Goal: Check status

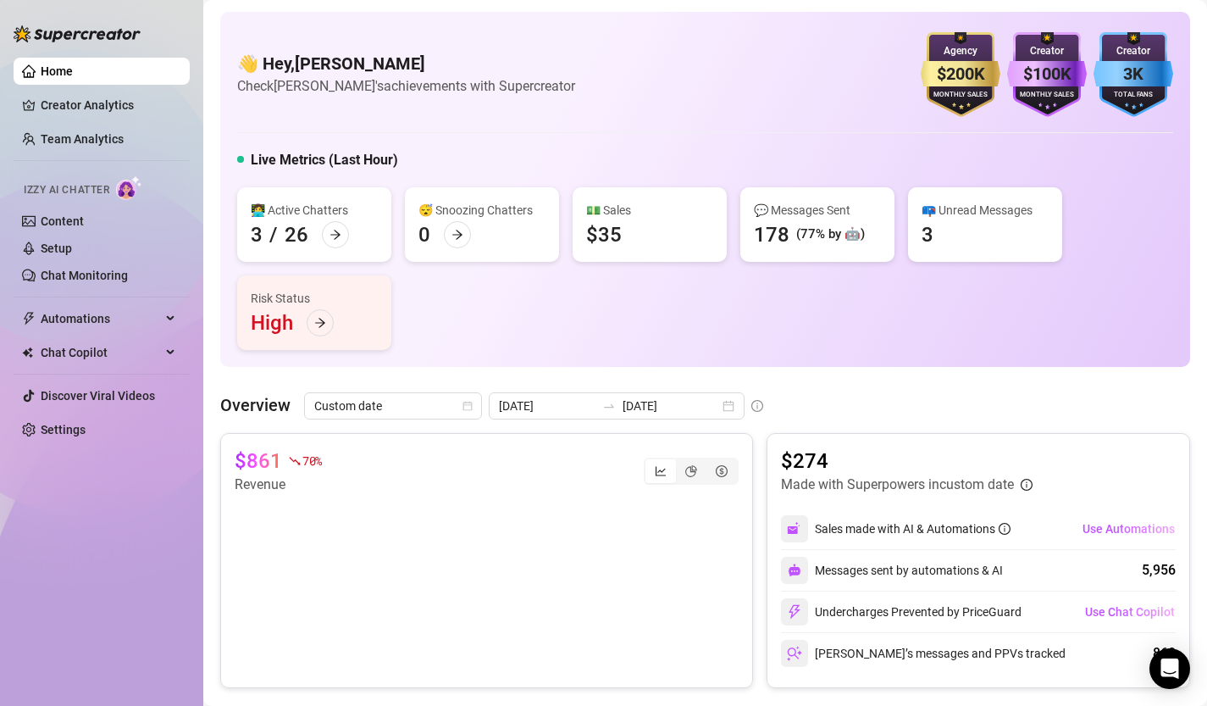
scroll to position [223, 0]
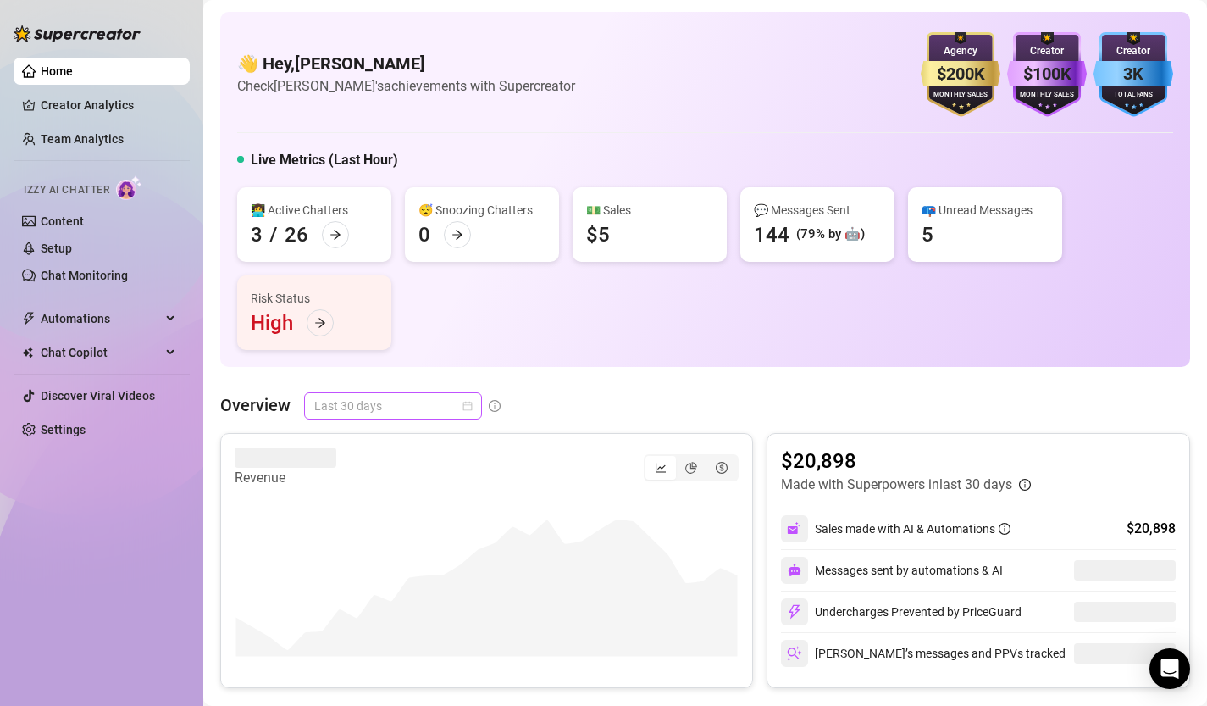
click at [474, 405] on div "Last 30 days" at bounding box center [393, 405] width 178 height 27
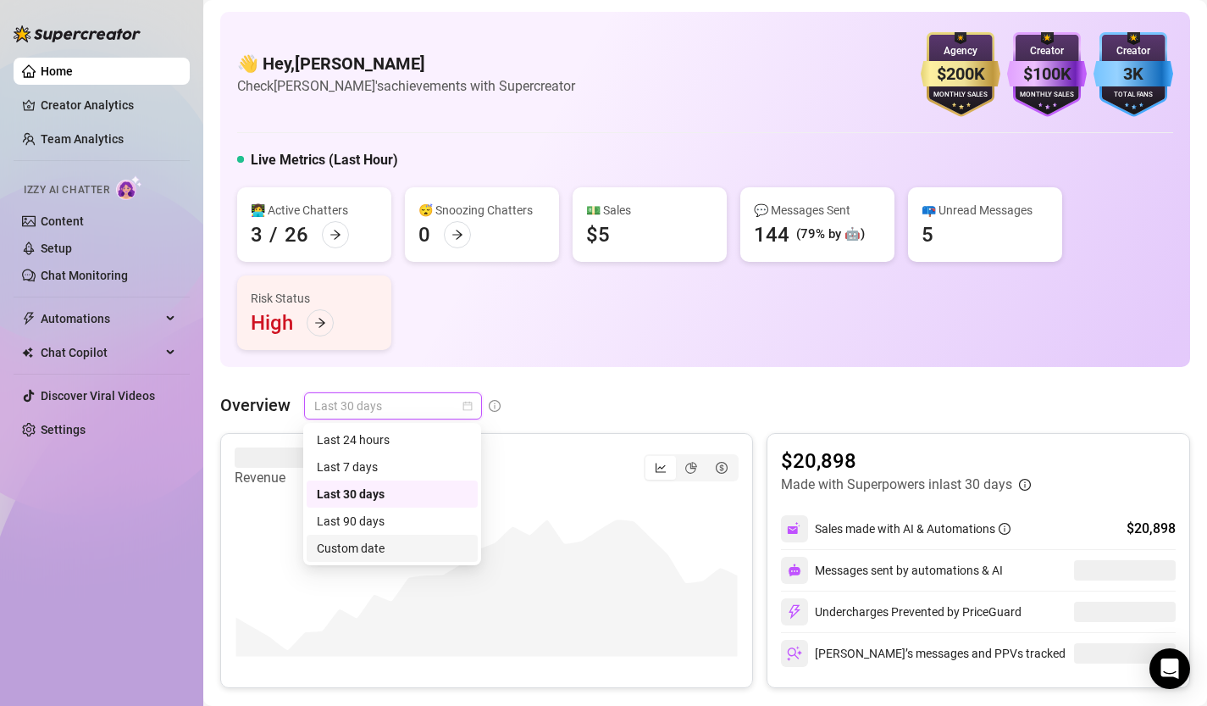
click at [390, 544] on div "Custom date" at bounding box center [392, 548] width 151 height 19
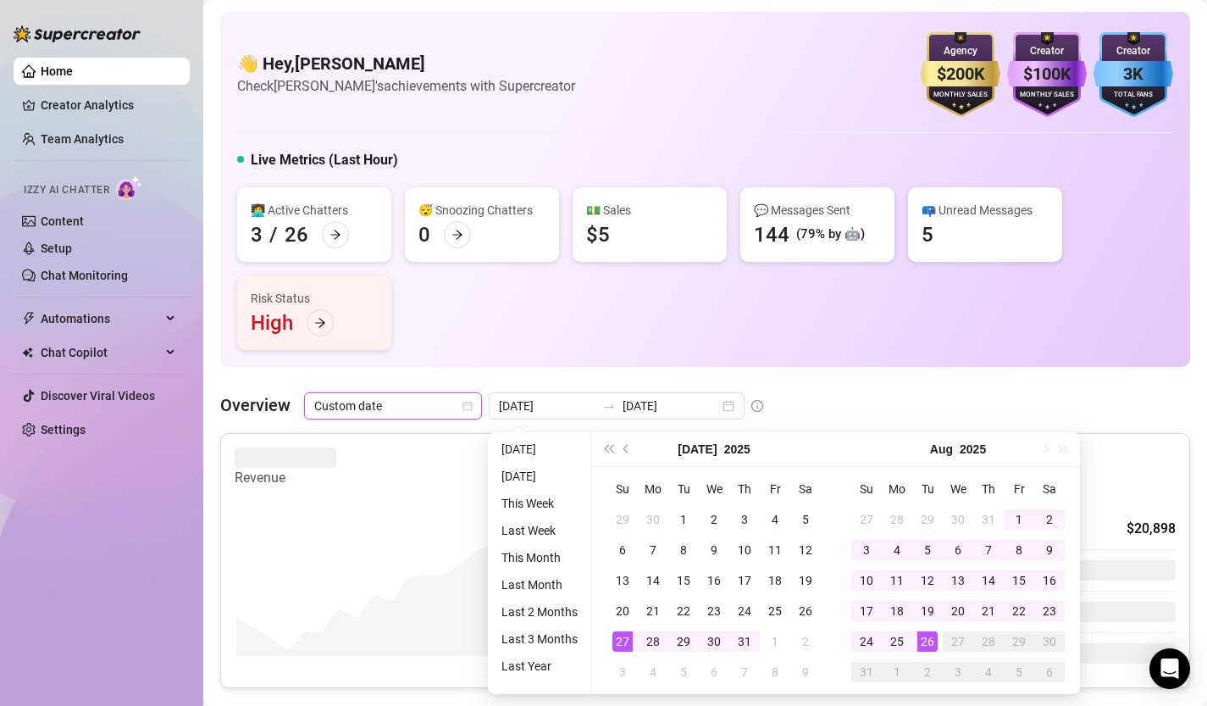
type input "[DATE]"
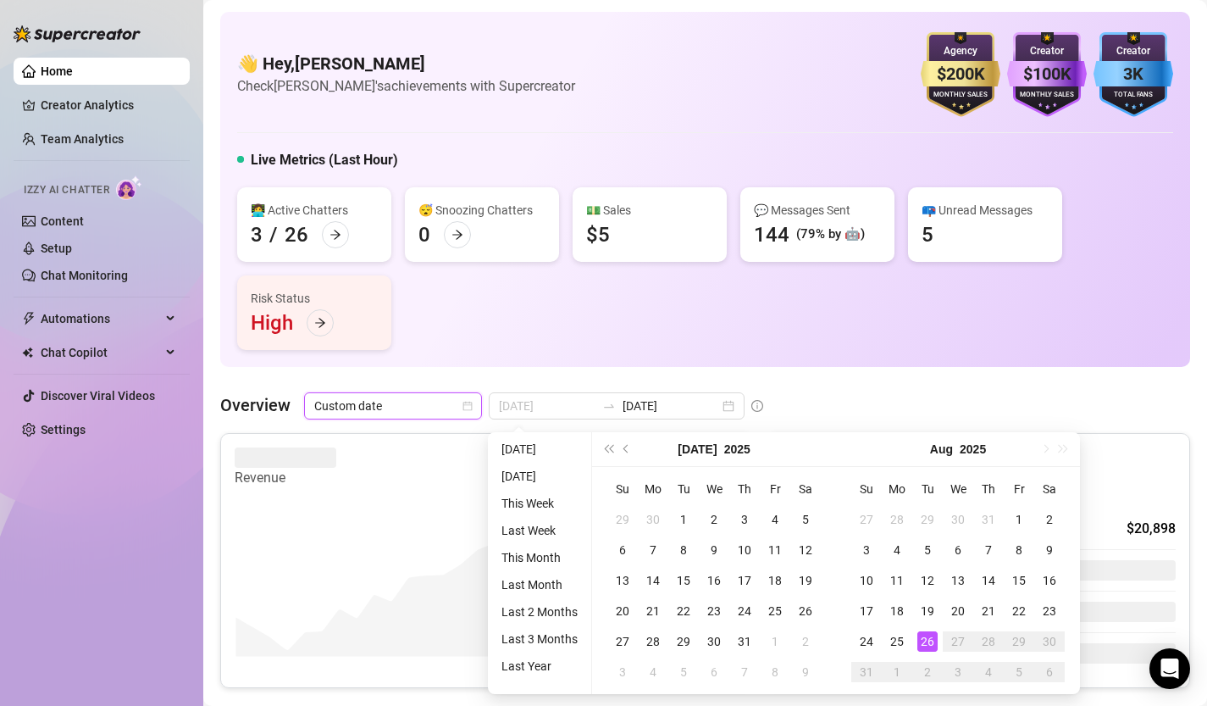
click at [930, 639] on div "26" at bounding box center [927, 641] width 20 height 20
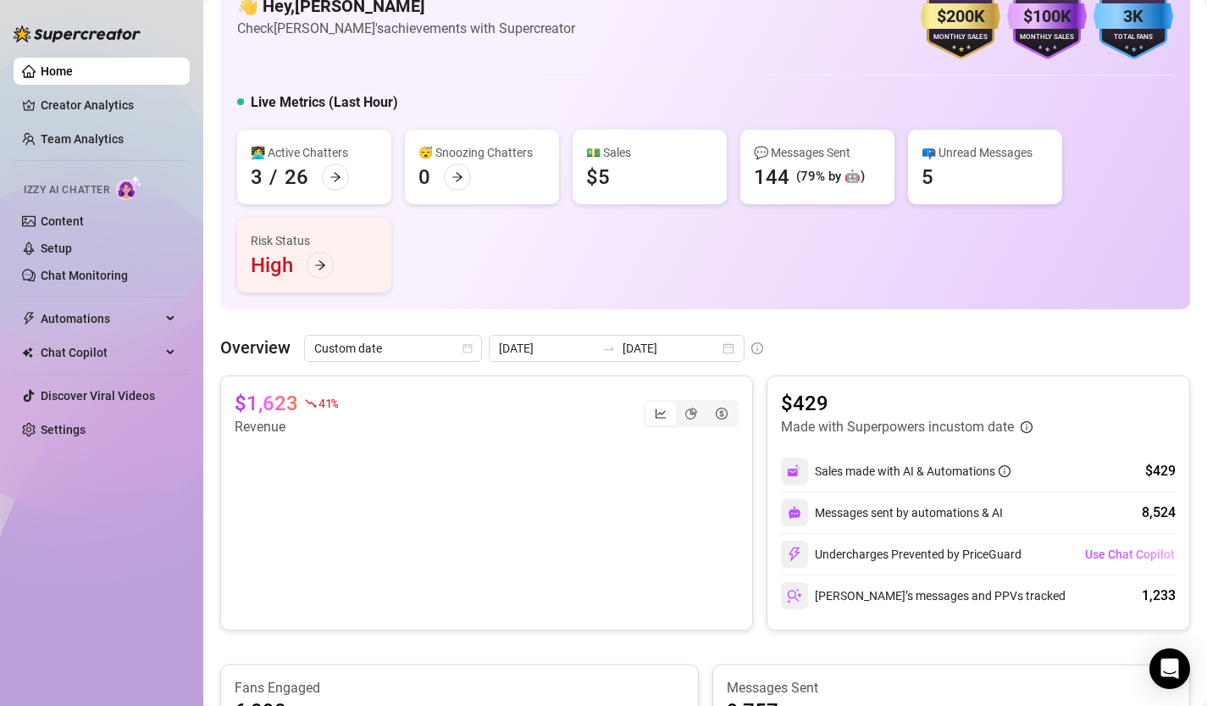
scroll to position [45, 0]
